Goal: Navigation & Orientation: Find specific page/section

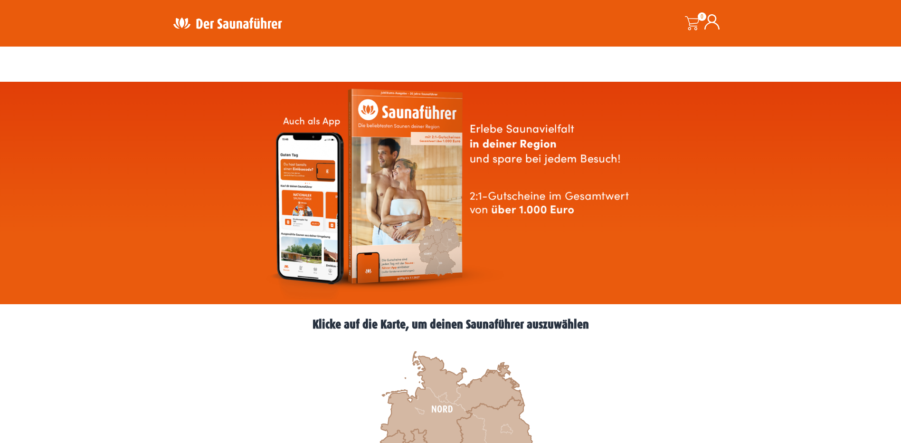
scroll to position [237, 0]
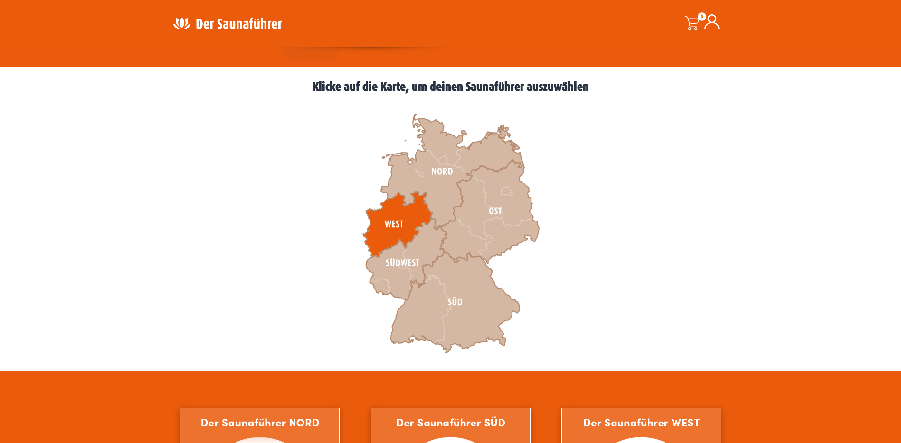
click at [402, 217] on icon at bounding box center [397, 224] width 69 height 66
click at [386, 221] on icon at bounding box center [397, 224] width 69 height 66
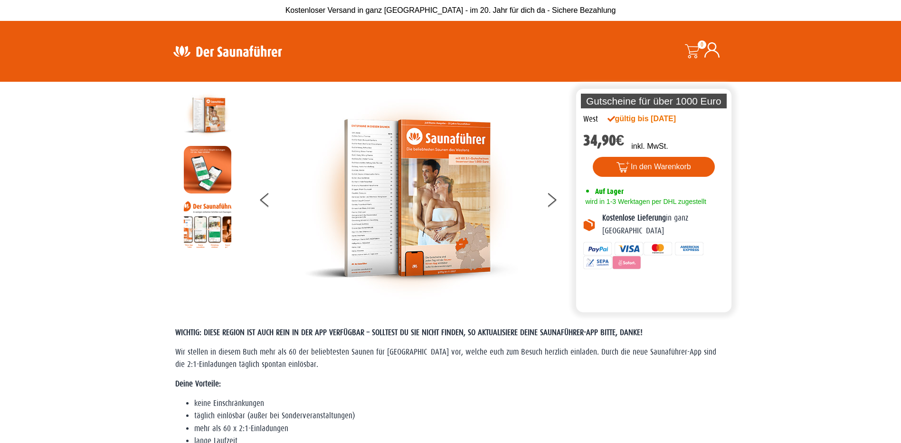
click at [270, 56] on img at bounding box center [227, 51] width 123 height 19
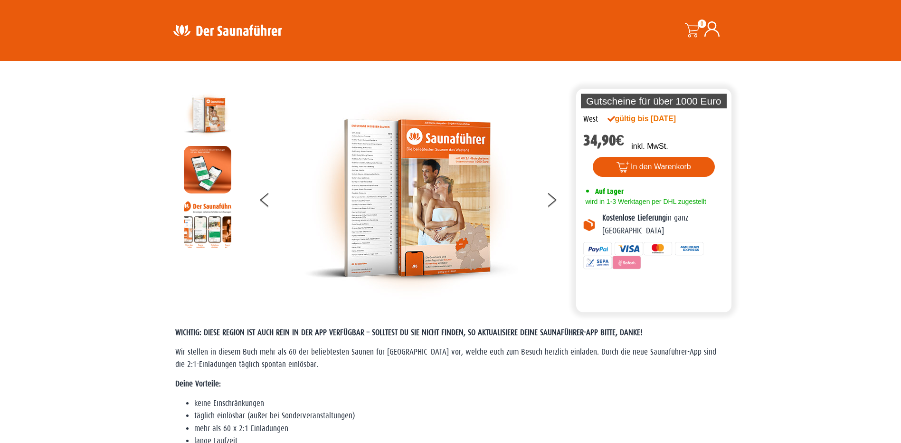
scroll to position [237, 0]
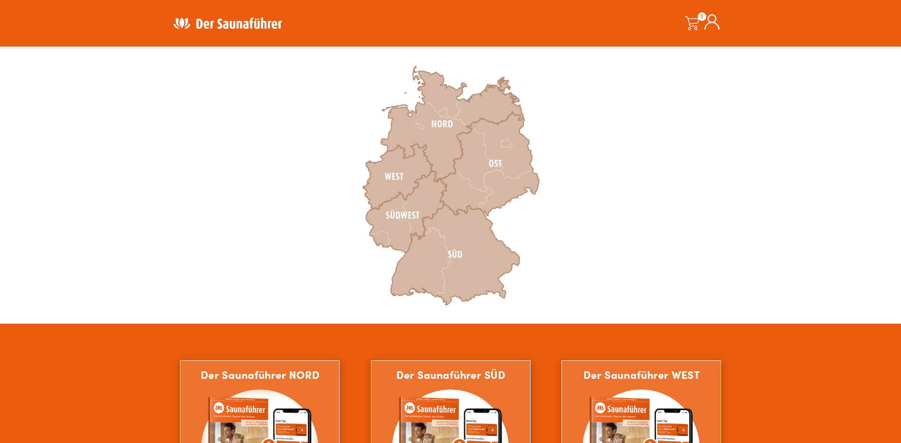
scroll to position [237, 0]
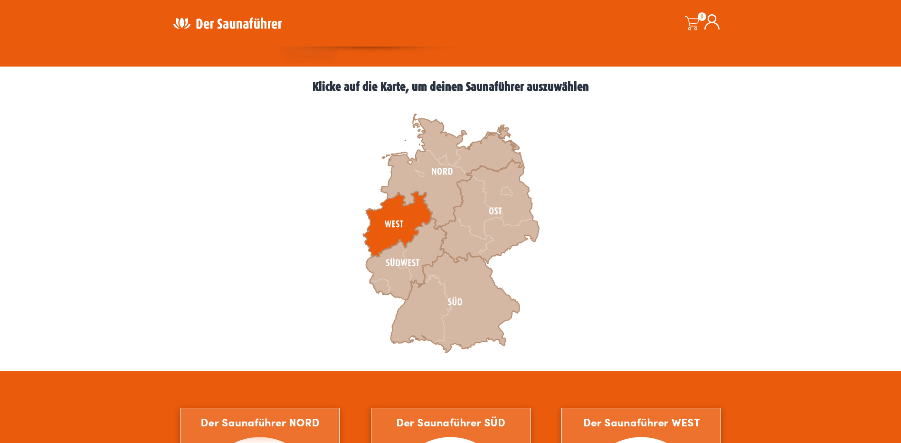
click at [387, 224] on icon at bounding box center [397, 224] width 69 height 66
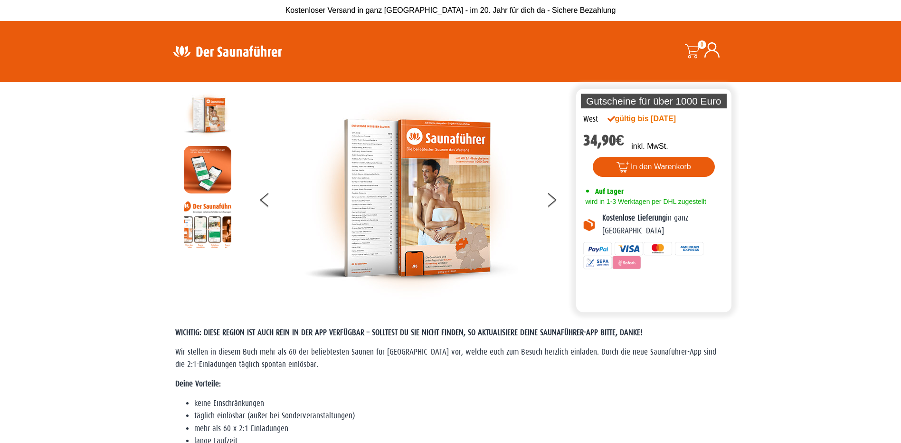
scroll to position [405, 0]
